Goal: Task Accomplishment & Management: Use online tool/utility

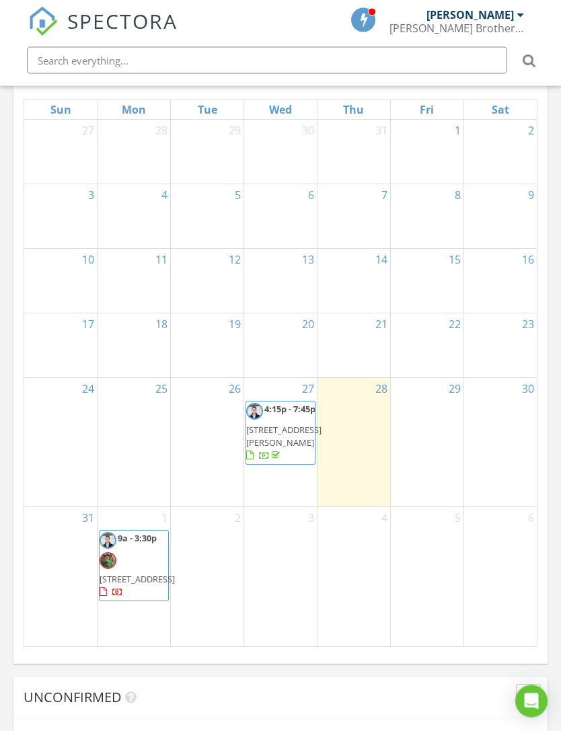
scroll to position [1463, 0]
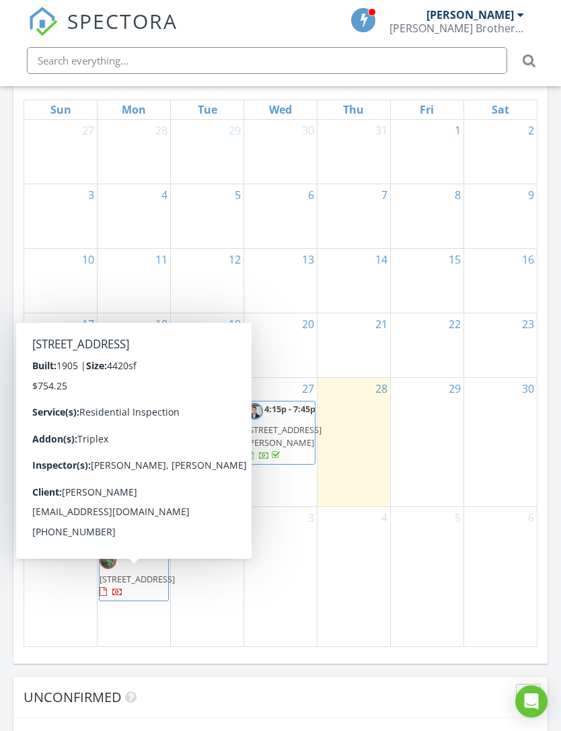
click at [136, 573] on span "1321 Chestnut St, Coshocton 43812" at bounding box center [136, 579] width 75 height 12
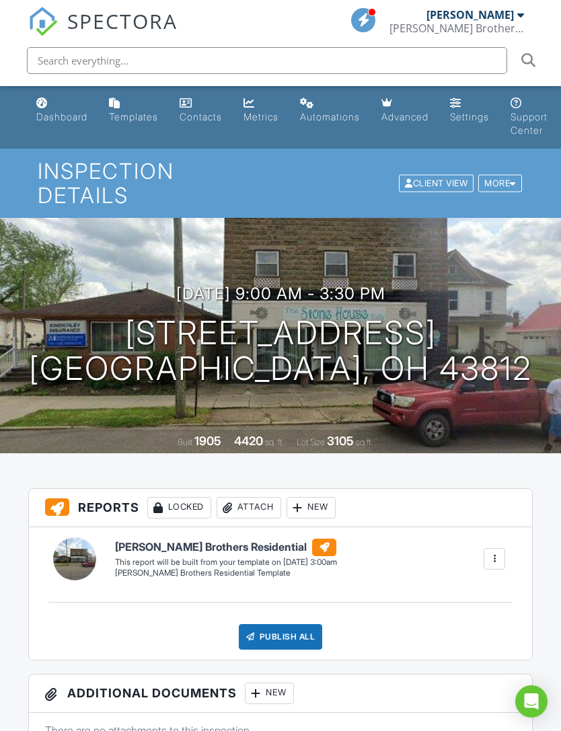
click at [516, 179] on div at bounding box center [512, 183] width 6 height 9
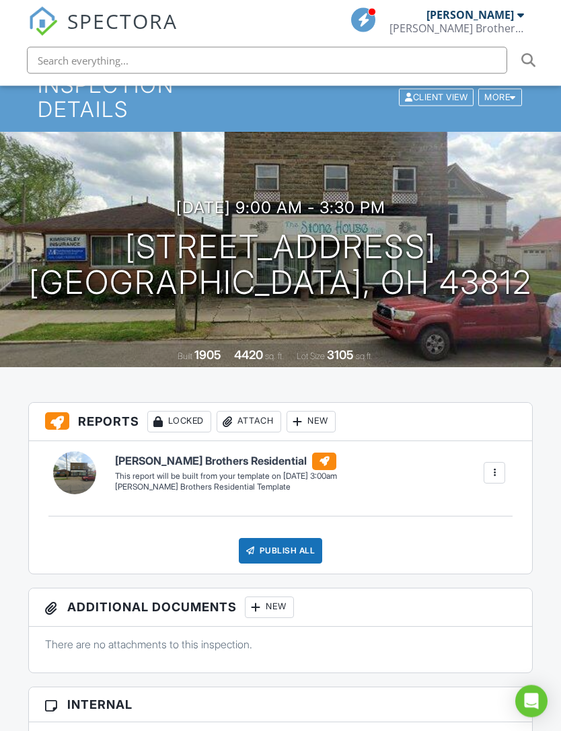
scroll to position [88, 0]
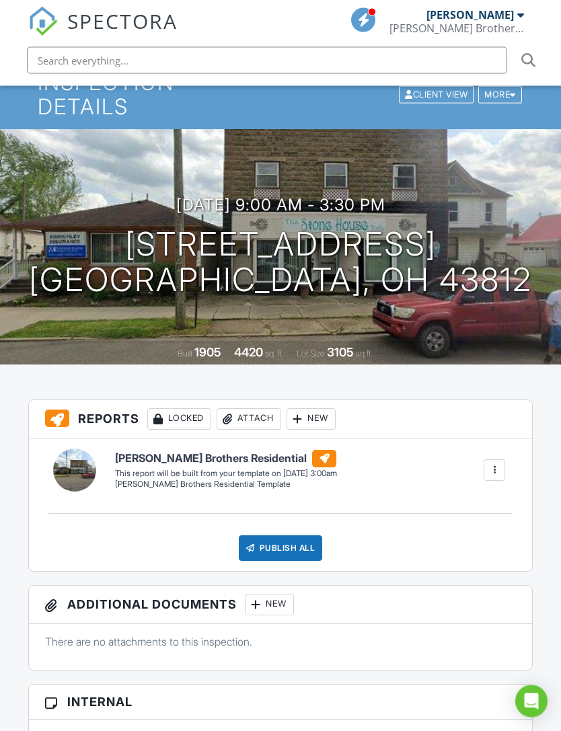
click at [304, 413] on div at bounding box center [297, 419] width 13 height 13
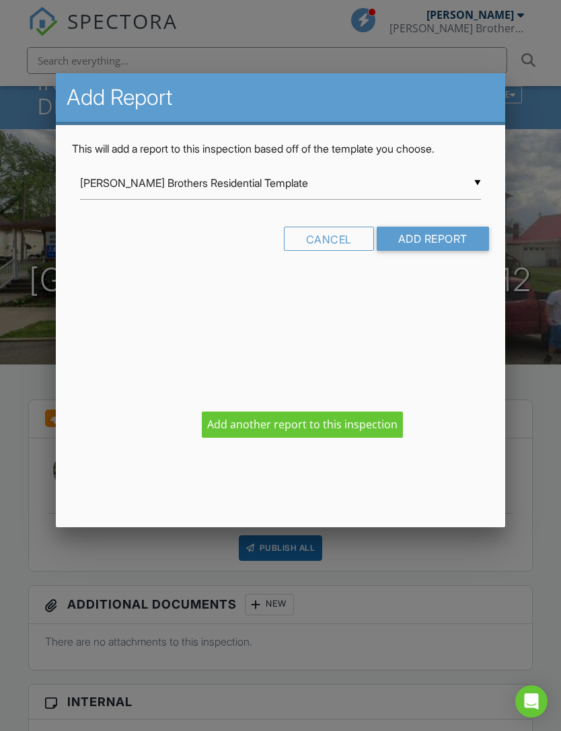
click at [361, 427] on div "Add Report This will add a report to this inspection based off of the template …" at bounding box center [280, 300] width 448 height 454
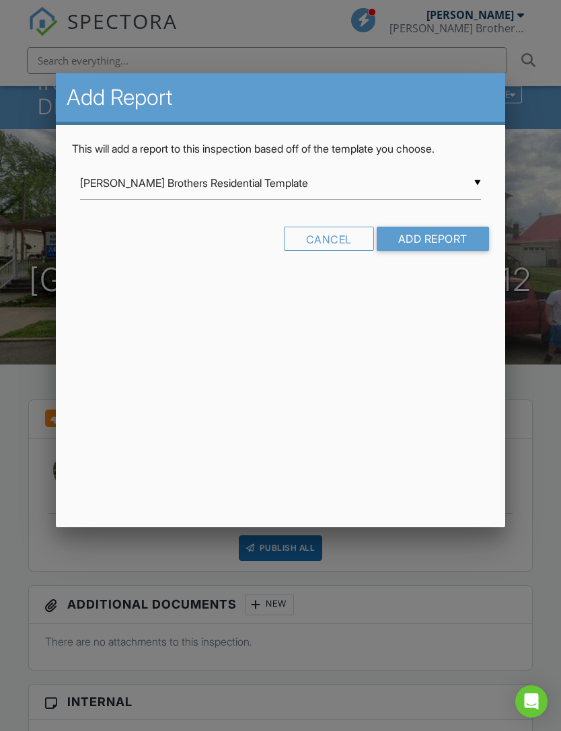
click at [444, 242] on input "Add Report" at bounding box center [432, 239] width 112 height 24
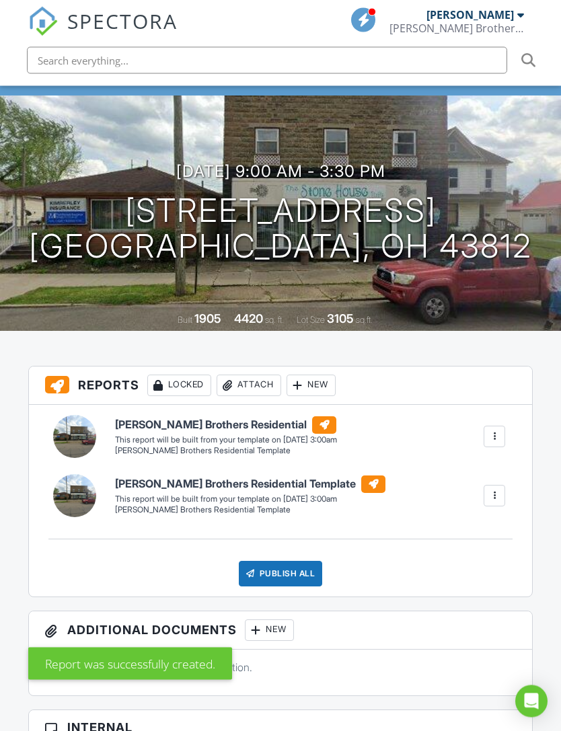
scroll to position [123, 0]
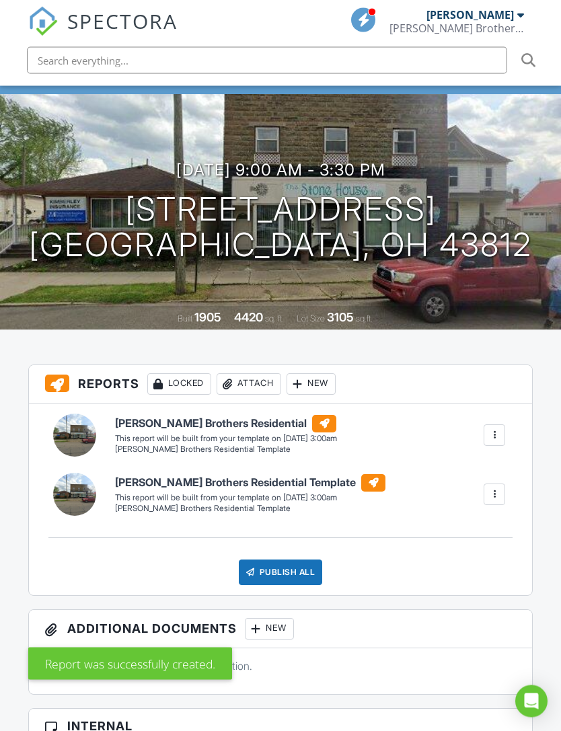
click at [499, 429] on div at bounding box center [493, 435] width 13 height 13
click at [508, 531] on div "Kistler Brothers Residential Kistler Brothers Residential Template Edit View Ki…" at bounding box center [280, 499] width 503 height 192
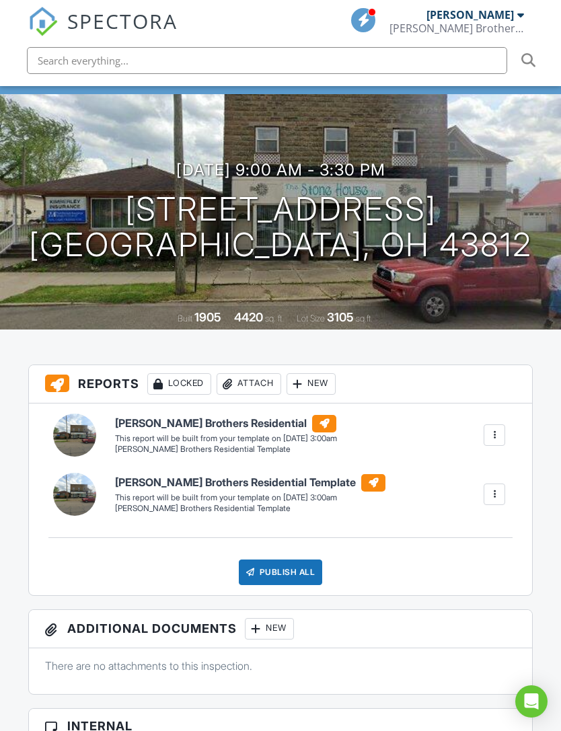
click at [223, 415] on h6 "[PERSON_NAME] Brothers Residential" at bounding box center [226, 423] width 222 height 17
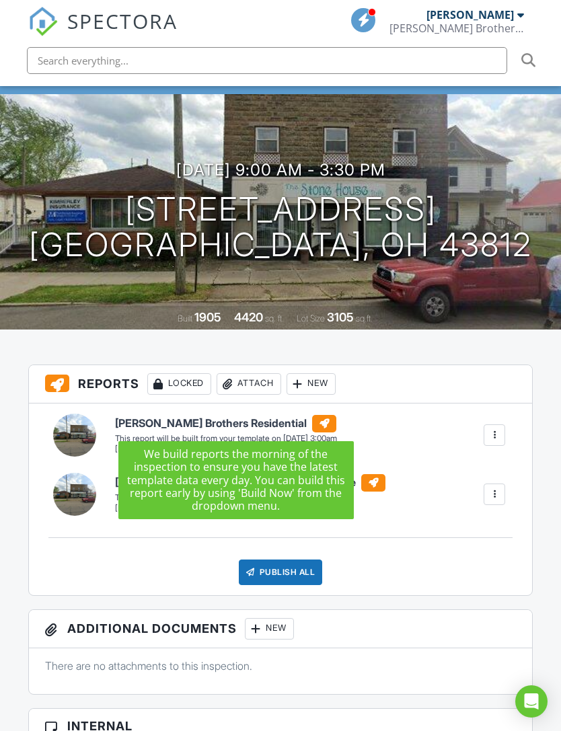
click at [530, 544] on div "Kistler Brothers Residential Kistler Brothers Residential Template Edit View Ki…" at bounding box center [280, 499] width 503 height 192
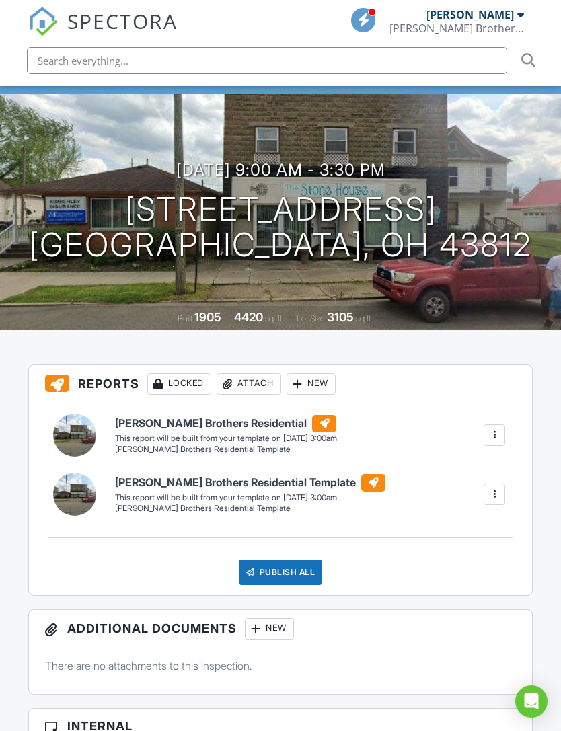
click at [488, 487] on div at bounding box center [493, 493] width 13 height 13
click at [318, 373] on div "New" at bounding box center [310, 384] width 49 height 22
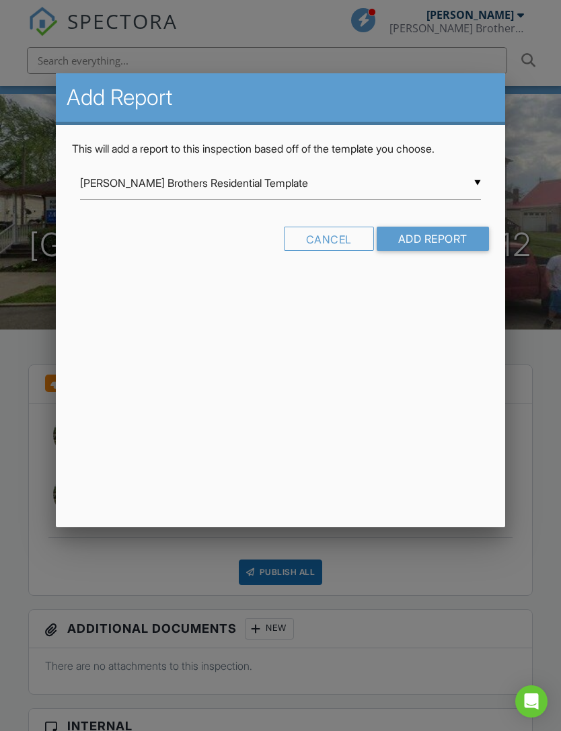
click at [480, 177] on input "[PERSON_NAME] Brothers Residential Template" at bounding box center [280, 183] width 400 height 33
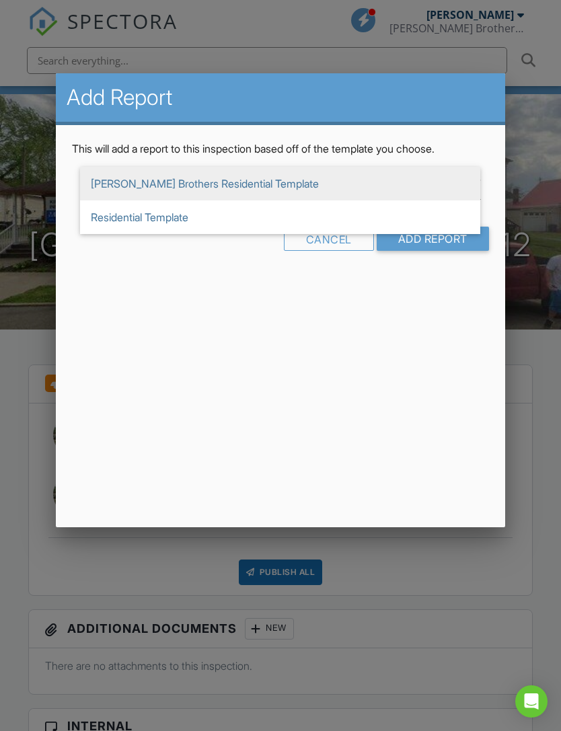
click at [539, 450] on div at bounding box center [280, 389] width 561 height 913
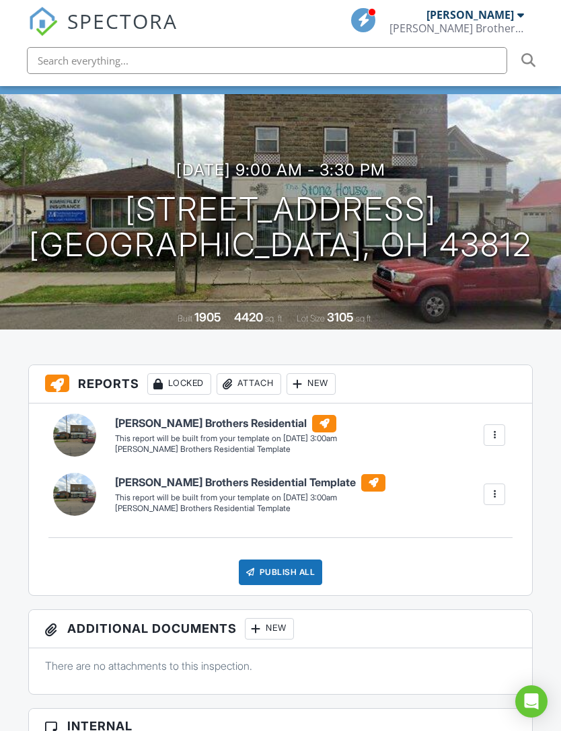
click at [201, 415] on h6 "Kistler Brothers Residential" at bounding box center [226, 423] width 222 height 17
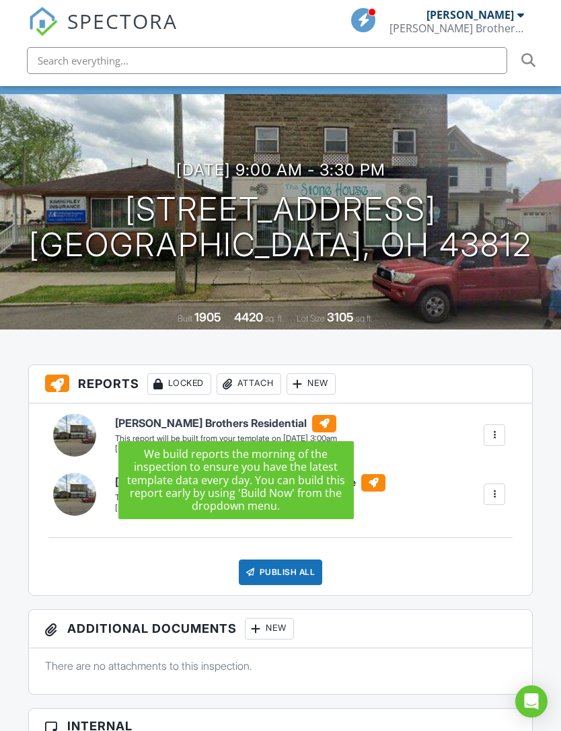
click at [436, 365] on h3 "Reports Locked Attach New" at bounding box center [280, 384] width 503 height 38
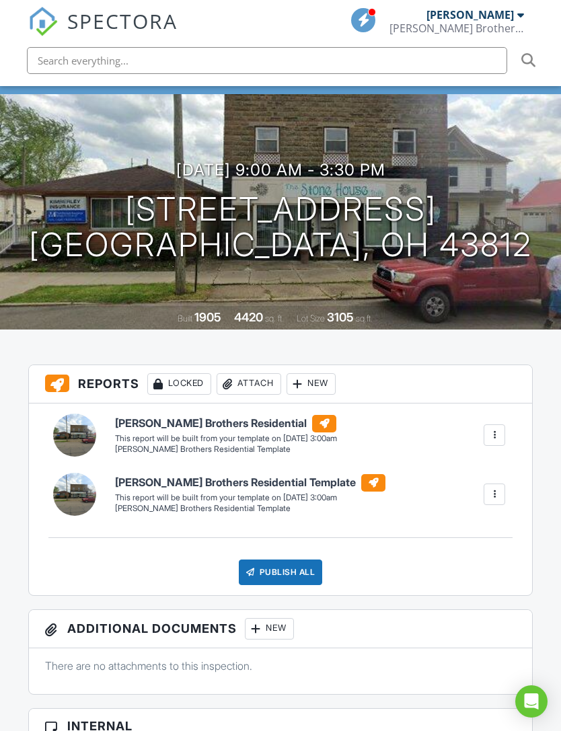
click at [497, 428] on div at bounding box center [493, 434] width 13 height 13
click at [323, 373] on div "New" at bounding box center [310, 384] width 49 height 22
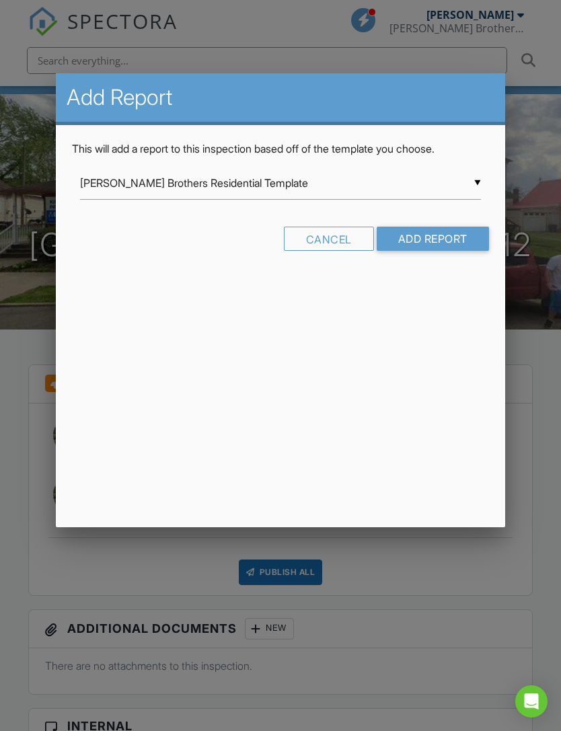
click at [440, 243] on input "Add Report" at bounding box center [432, 239] width 112 height 24
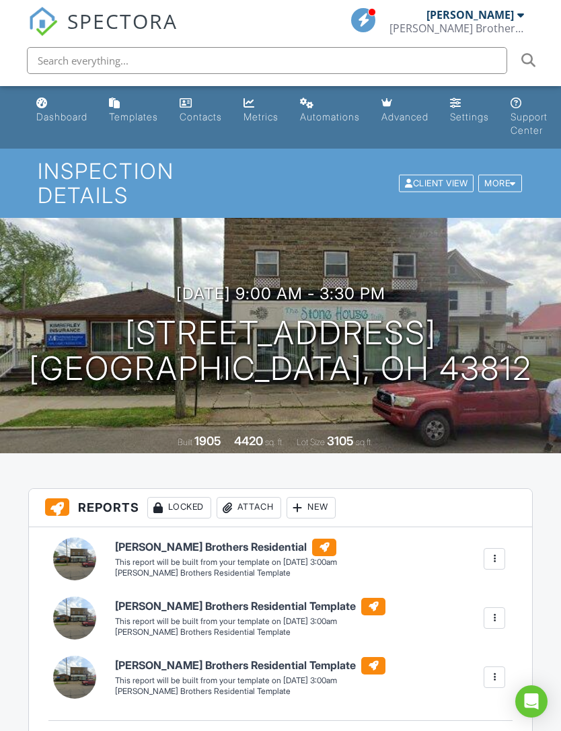
click at [214, 557] on div "This report will be built from your template on [DATE] 3:00am" at bounding box center [226, 562] width 222 height 11
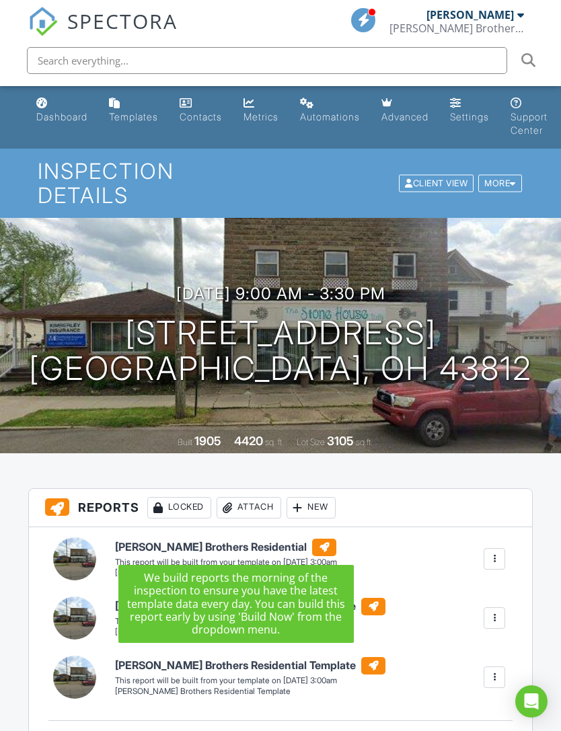
click at [505, 489] on h3 "Reports Locked Attach New" at bounding box center [280, 508] width 503 height 38
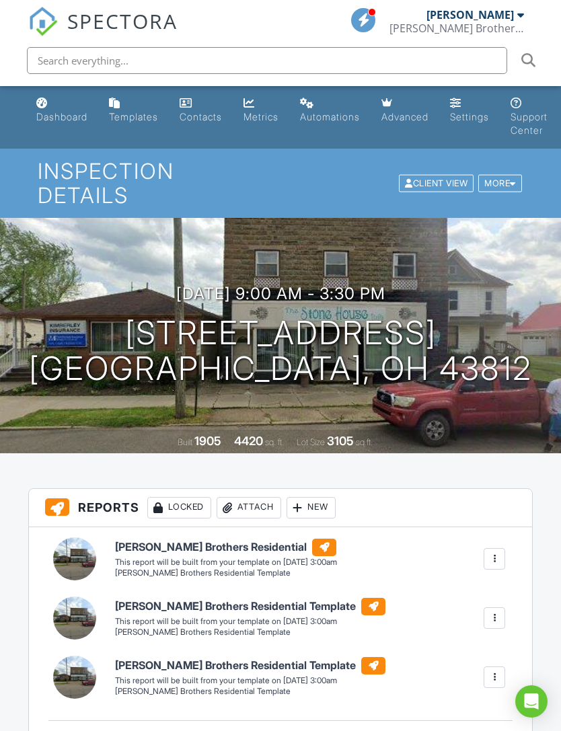
click at [499, 552] on div at bounding box center [493, 558] width 13 height 13
click at [485, 589] on div "Build Now" at bounding box center [466, 597] width 65 height 16
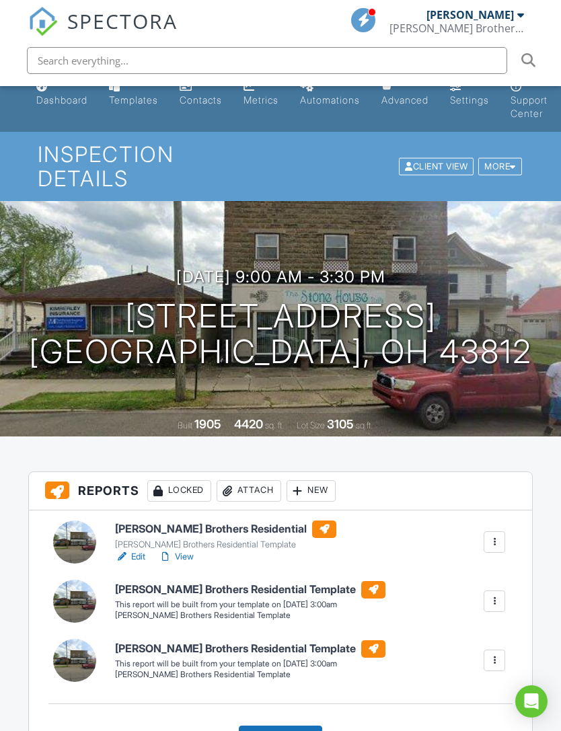
scroll to position [18, 0]
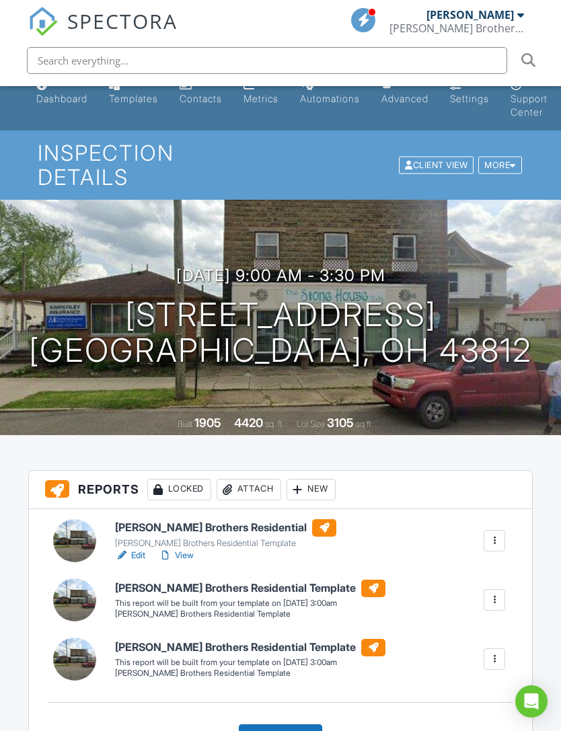
click at [141, 548] on link "Edit" at bounding box center [130, 554] width 30 height 13
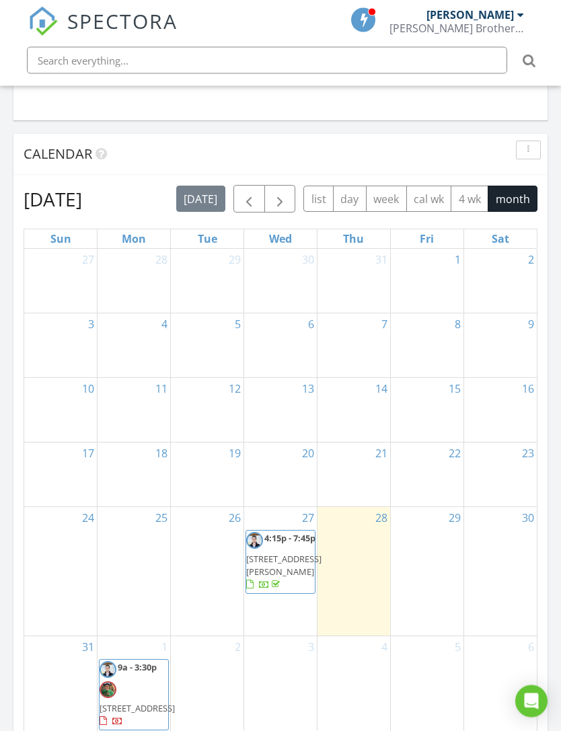
scroll to position [1334, 0]
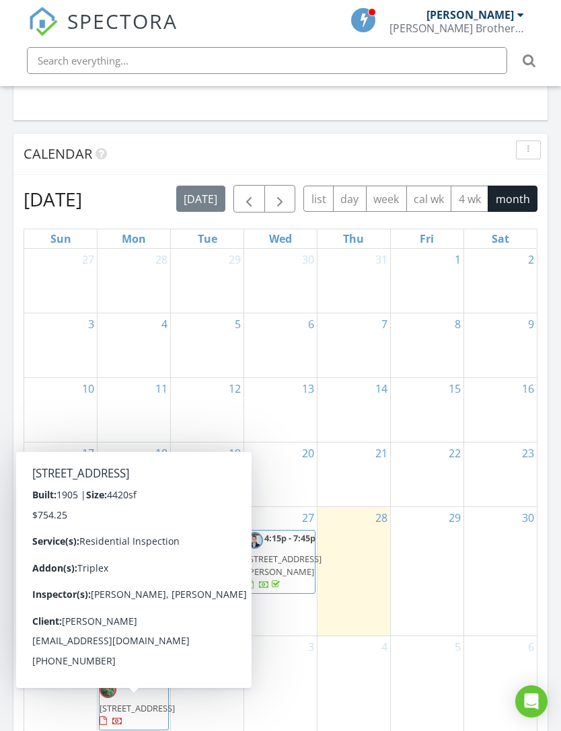
click at [146, 702] on span "9a - 3:30p 1321 Chestnut St, Coshocton 43812" at bounding box center [136, 694] width 75 height 67
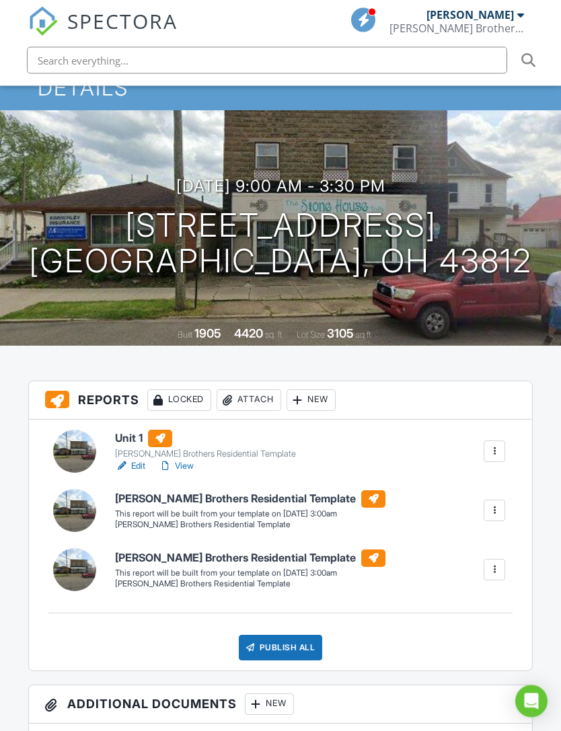
scroll to position [108, 0]
click at [230, 490] on h6 "[PERSON_NAME] Brothers Residential Template" at bounding box center [250, 498] width 270 height 17
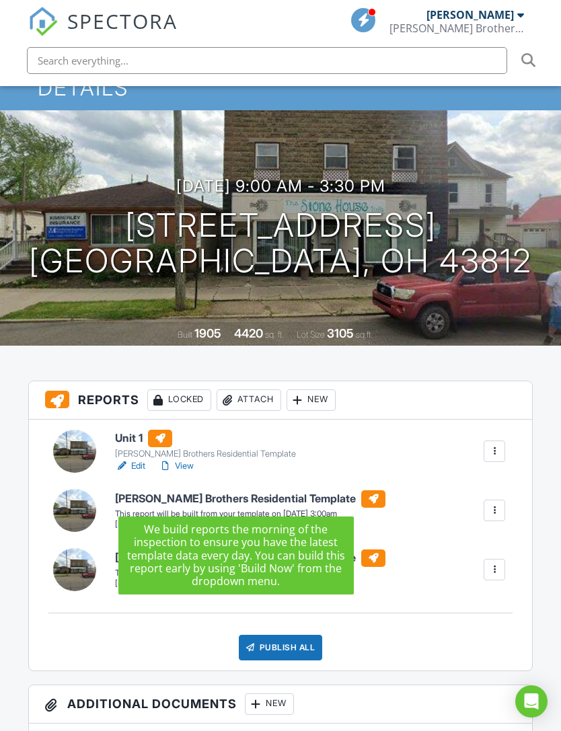
click at [495, 503] on div at bounding box center [493, 509] width 13 height 13
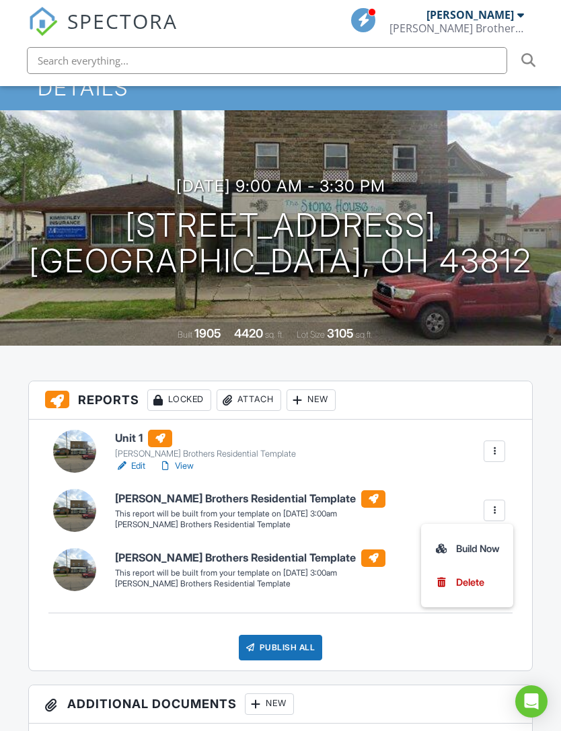
click at [472, 540] on div "Build Now" at bounding box center [466, 548] width 65 height 16
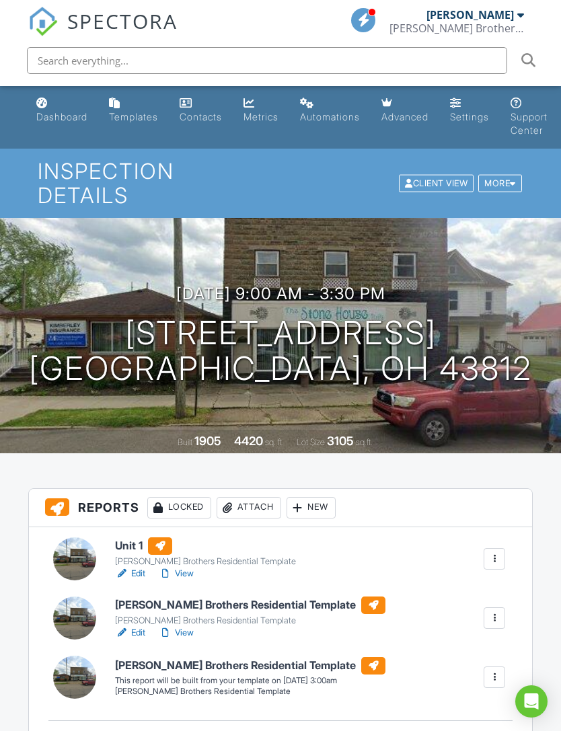
click at [136, 626] on link "Edit" at bounding box center [130, 632] width 30 height 13
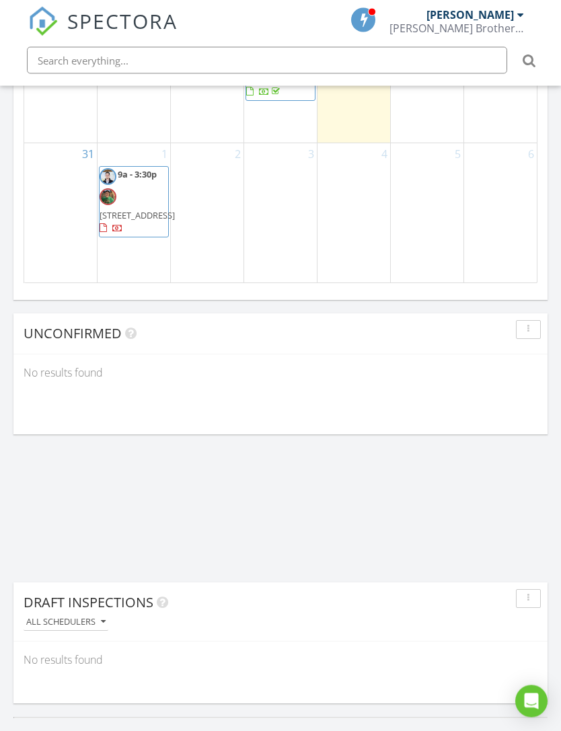
scroll to position [1815, 0]
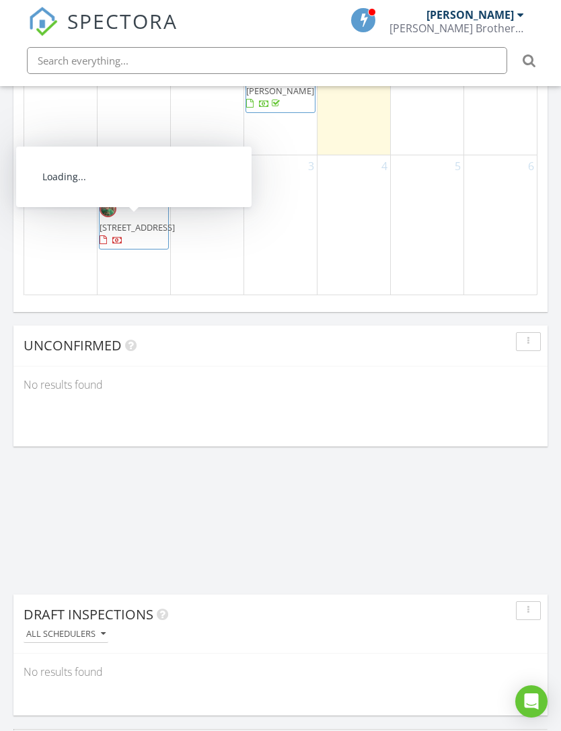
click at [135, 233] on span "[STREET_ADDRESS]" at bounding box center [136, 227] width 75 height 12
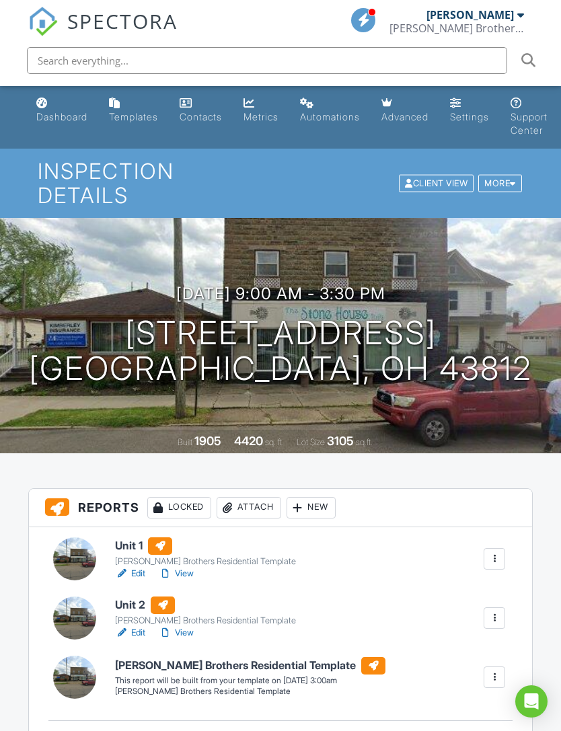
click at [493, 670] on div at bounding box center [493, 676] width 13 height 13
click at [412, 596] on div "Unit 2 Kistler Brothers Residential Template Edit View Quick Publish Copy Delete" at bounding box center [310, 617] width 406 height 43
click at [496, 670] on div at bounding box center [493, 676] width 13 height 13
click at [470, 707] on div "Build Now" at bounding box center [466, 715] width 65 height 16
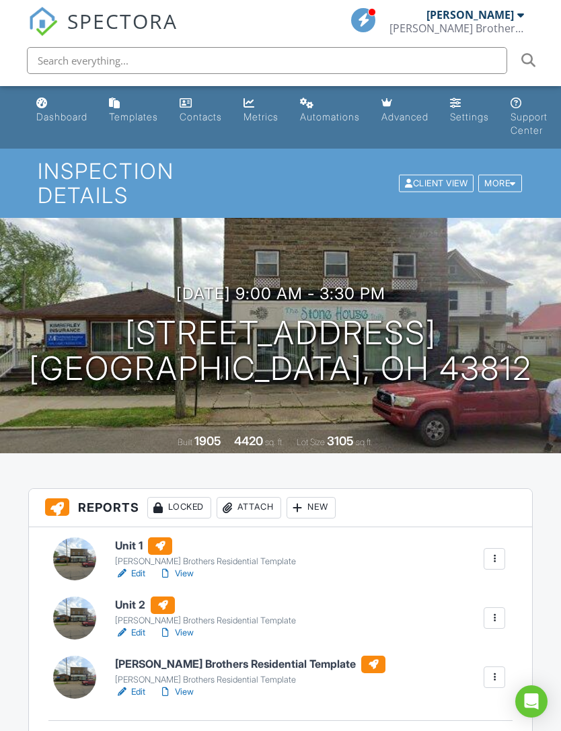
click at [134, 685] on link "Edit" at bounding box center [130, 691] width 30 height 13
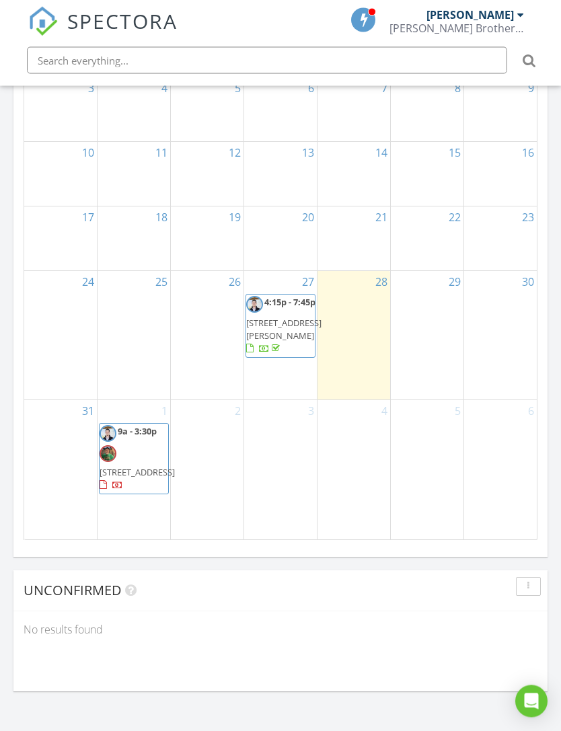
scroll to position [1570, 0]
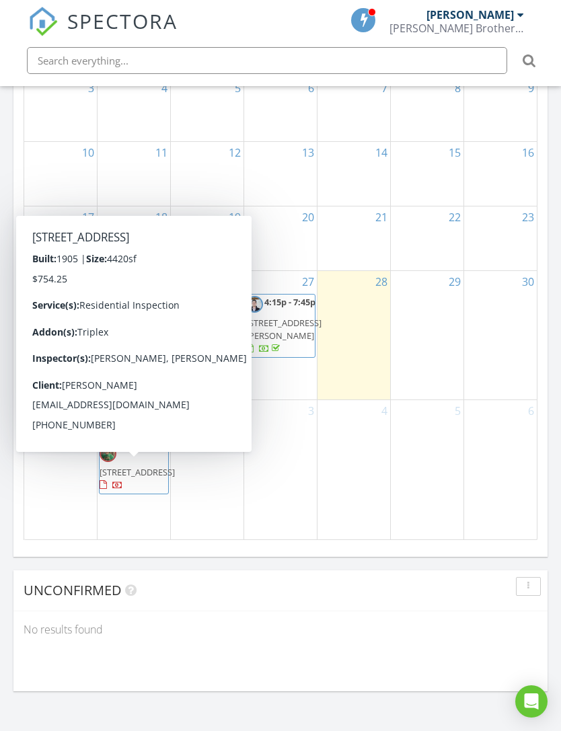
click at [140, 470] on span "1321 Chestnut St, Coshocton 43812" at bounding box center [136, 472] width 75 height 12
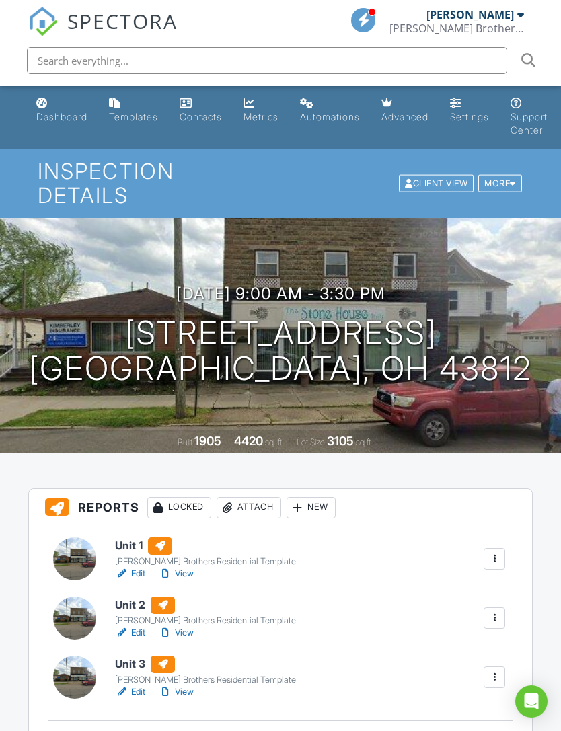
scroll to position [17, 3]
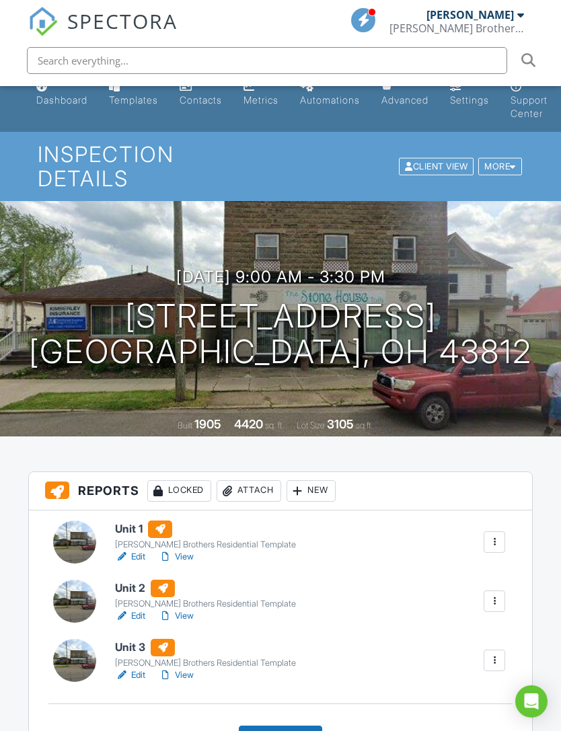
click at [313, 480] on div "New" at bounding box center [310, 491] width 49 height 22
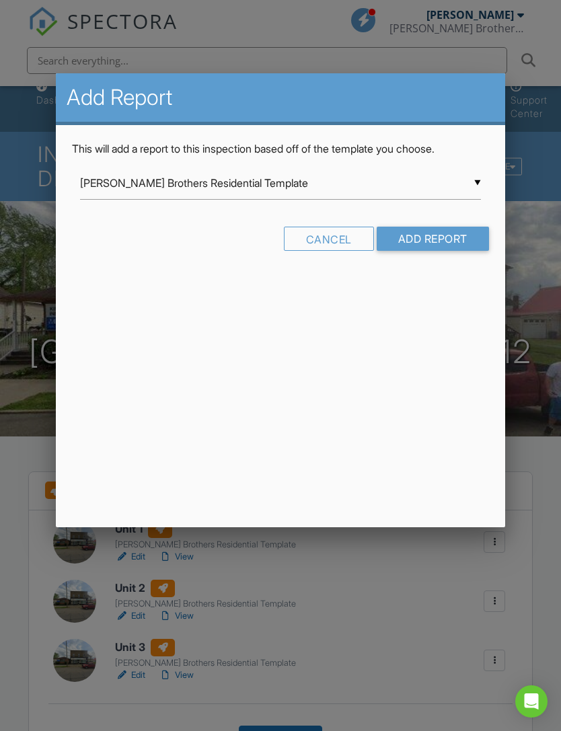
click at [433, 244] on input "Add Report" at bounding box center [432, 239] width 112 height 24
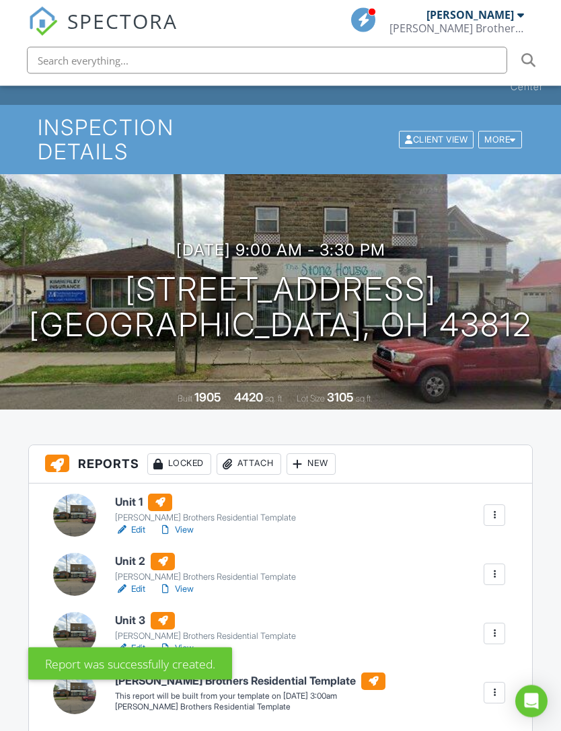
click at [494, 686] on div at bounding box center [493, 692] width 13 height 13
click at [474, 680] on div "Report was successfully created." at bounding box center [280, 660] width 505 height 39
click at [497, 686] on div at bounding box center [493, 692] width 13 height 13
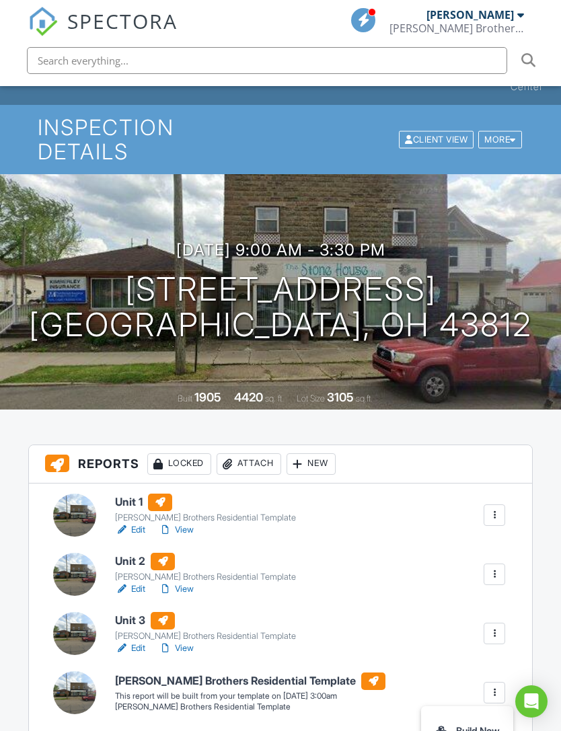
click at [458, 723] on div "Build Now" at bounding box center [466, 731] width 65 height 16
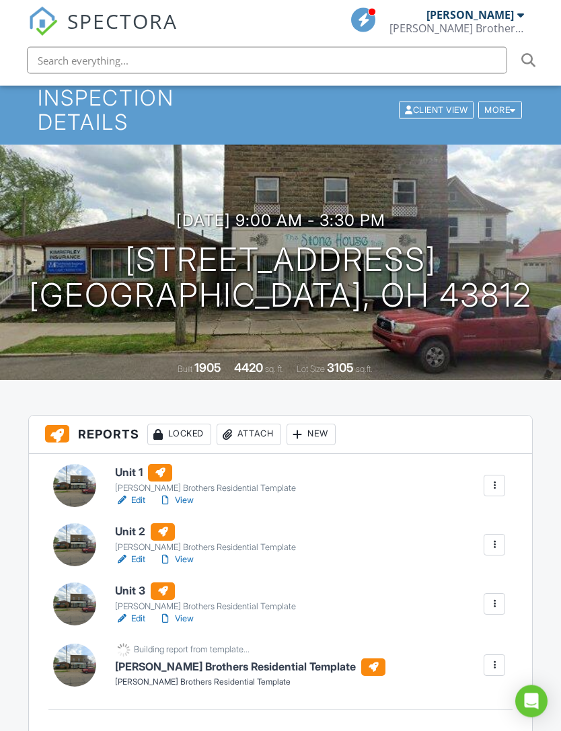
scroll to position [74, 0]
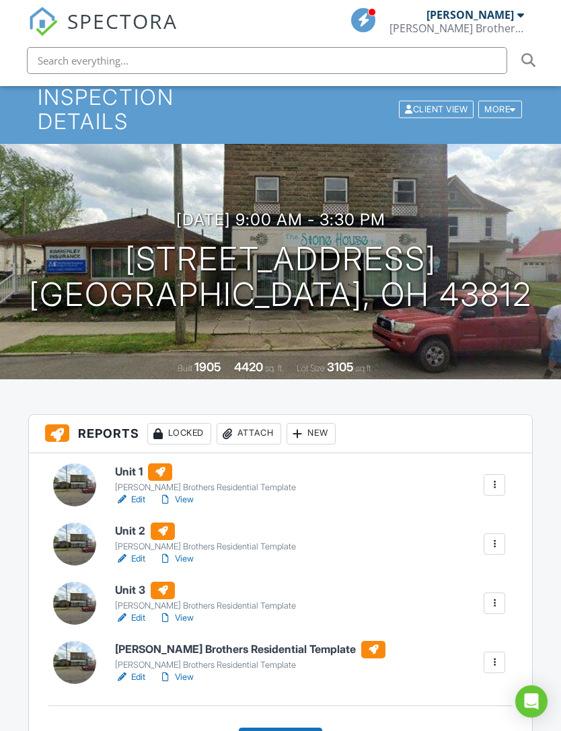
click at [134, 670] on link "Edit" at bounding box center [130, 676] width 30 height 13
